Goal: Complete application form

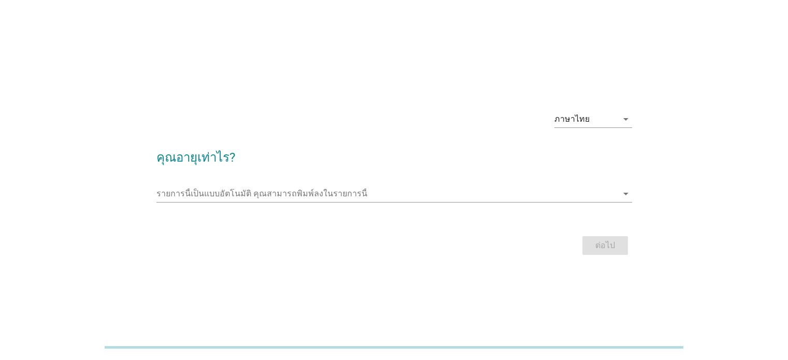
click at [374, 209] on div at bounding box center [395, 209] width 476 height 6
click at [372, 199] on input "รายการนี้เป็นแบบอัตโนมัติ คุณสามารถพิมพ์ลงในรายการนี้" at bounding box center [387, 194] width 461 height 17
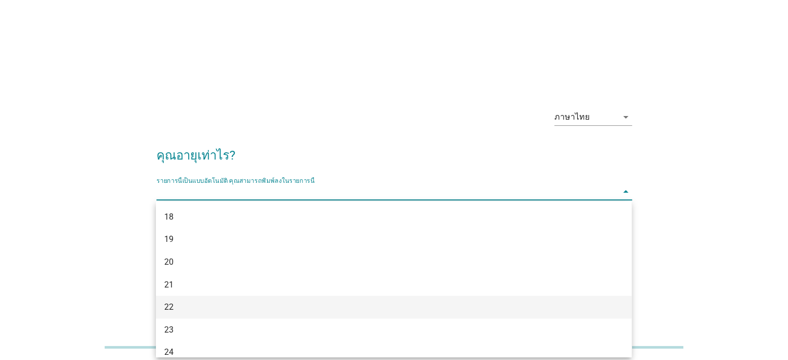
click at [180, 310] on div "22" at bounding box center [374, 307] width 421 height 12
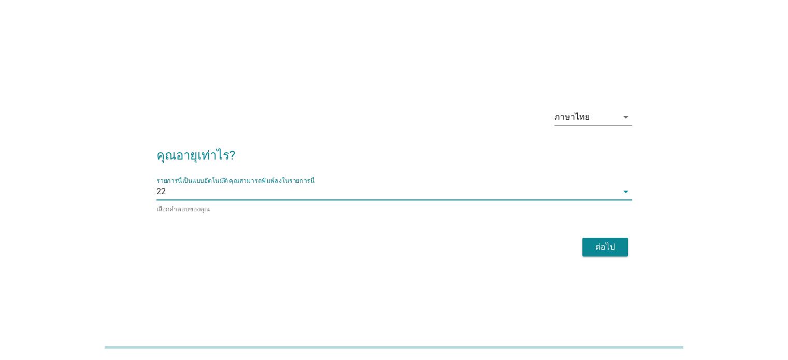
click at [610, 244] on div "ต่อไป" at bounding box center [605, 247] width 29 height 12
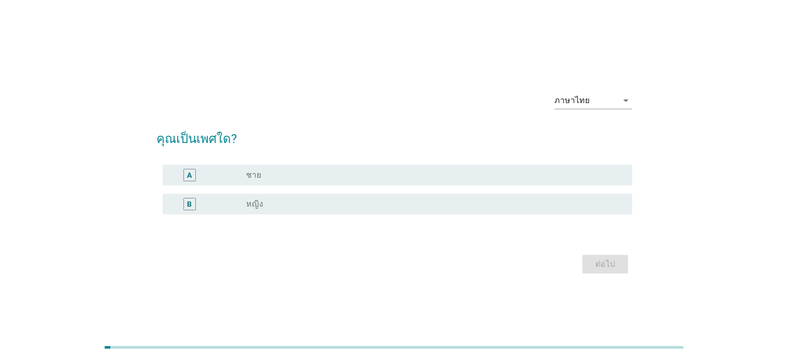
click at [315, 174] on div "radio_button_unchecked ชาย" at bounding box center [430, 175] width 369 height 10
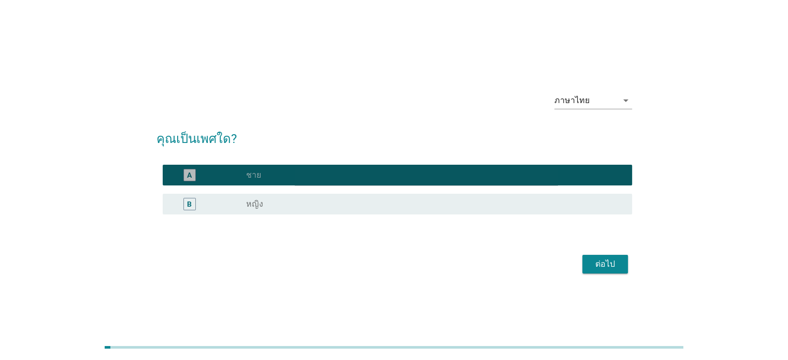
click at [332, 208] on div "radio_button_unchecked หญิง" at bounding box center [430, 204] width 369 height 10
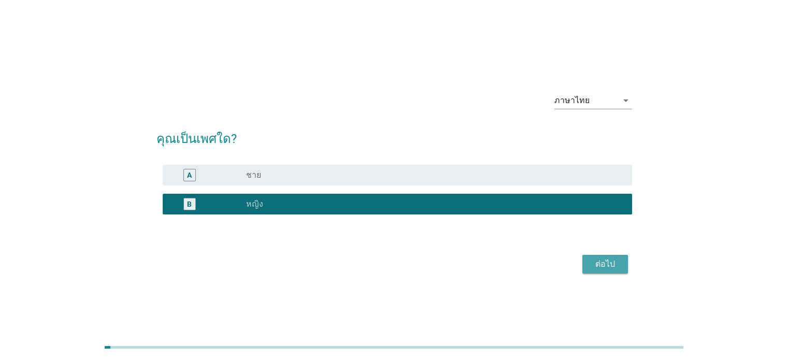
click at [597, 272] on button "ต่อไป" at bounding box center [606, 264] width 46 height 19
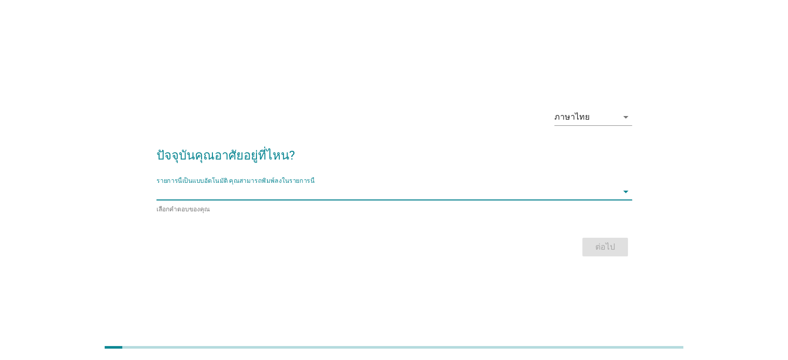
click at [321, 191] on input "รายการนี้เป็นแบบอัตโนมัติ คุณสามารถพิมพ์ลงในรายการนี้" at bounding box center [387, 191] width 461 height 17
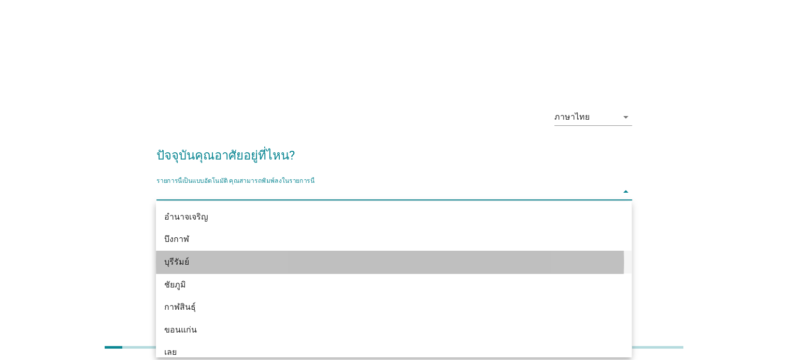
click at [202, 265] on div "บุรีรัมย์" at bounding box center [374, 262] width 421 height 12
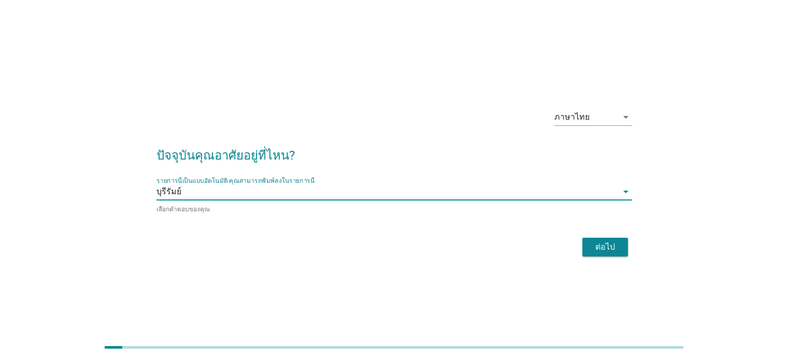
click at [605, 257] on div "ต่อไป" at bounding box center [395, 247] width 476 height 25
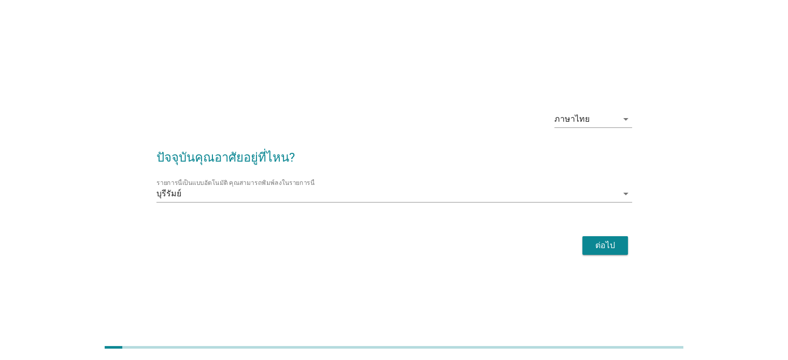
click at [607, 247] on div "ต่อไป" at bounding box center [605, 245] width 29 height 12
